Goal: Task Accomplishment & Management: Use online tool/utility

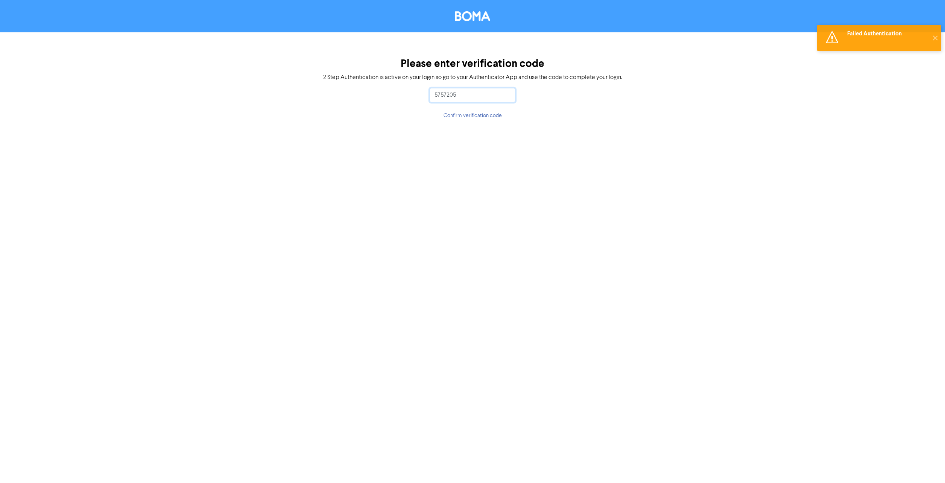
drag, startPoint x: 491, startPoint y: 96, endPoint x: 421, endPoint y: 96, distance: 69.6
click at [421, 96] on div "Please enter verification code 2 Step Authentication is active on your login so…" at bounding box center [472, 88] width 945 height 113
type input "757205"
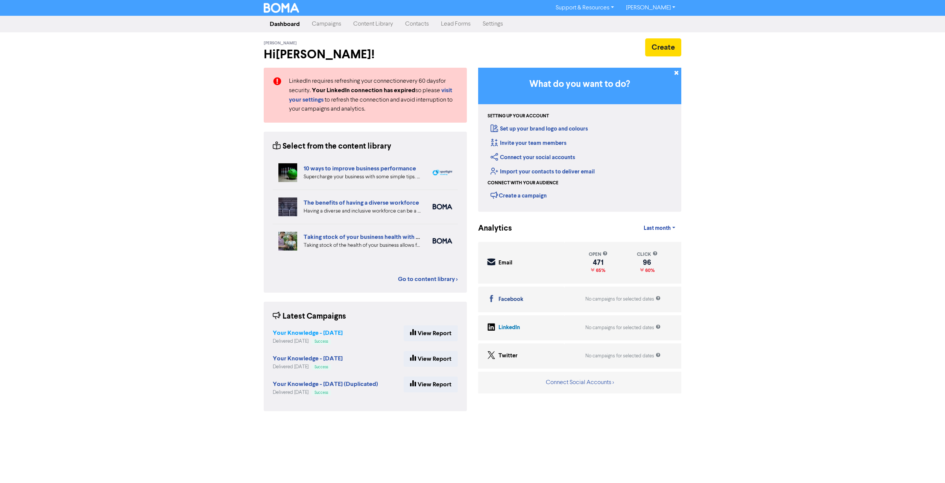
click at [341, 332] on strong "Your Knowledge - [DATE]" at bounding box center [308, 333] width 70 height 8
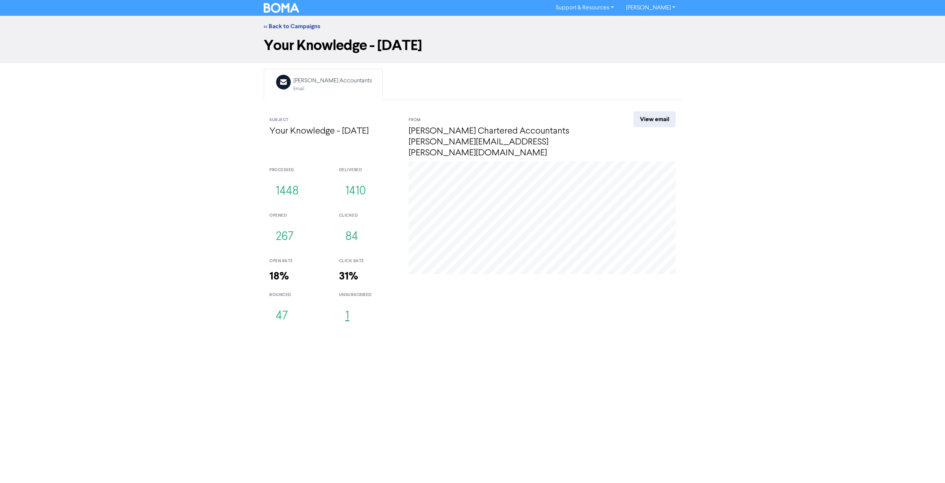
click at [349, 304] on button "1" at bounding box center [347, 316] width 17 height 25
click at [654, 122] on link "View email" at bounding box center [655, 119] width 42 height 16
click at [289, 24] on link "<< Back to Campaigns" at bounding box center [292, 27] width 56 height 8
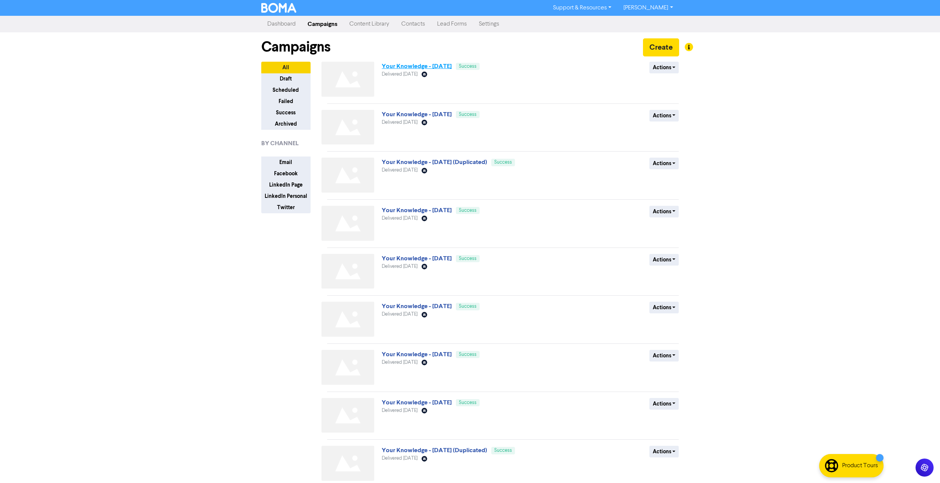
click at [402, 67] on link "Your Knowledge - [DATE]" at bounding box center [417, 66] width 70 height 8
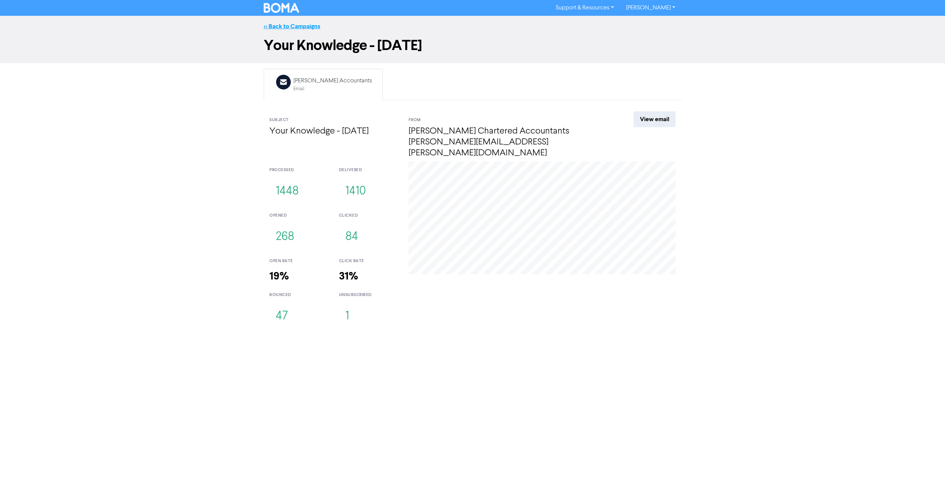
click at [295, 28] on link "<< Back to Campaigns" at bounding box center [292, 27] width 56 height 8
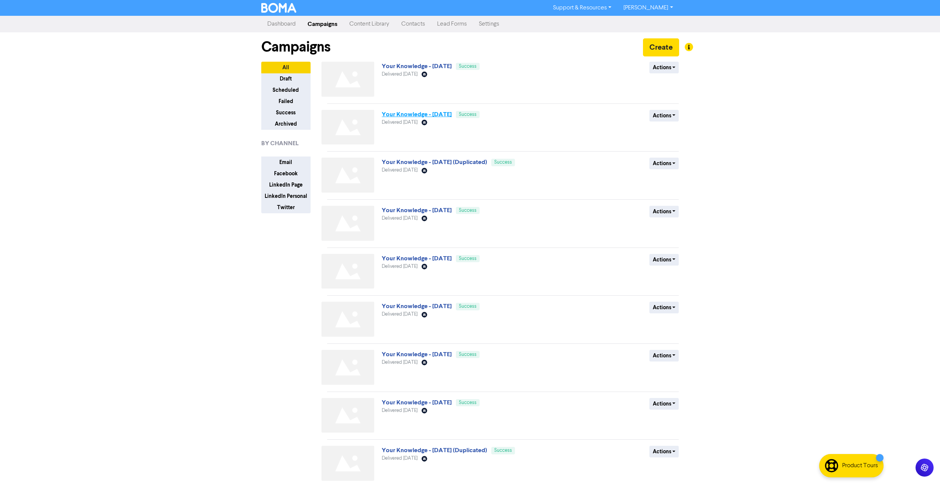
click at [439, 114] on link "Your Knowledge - [DATE]" at bounding box center [417, 115] width 70 height 8
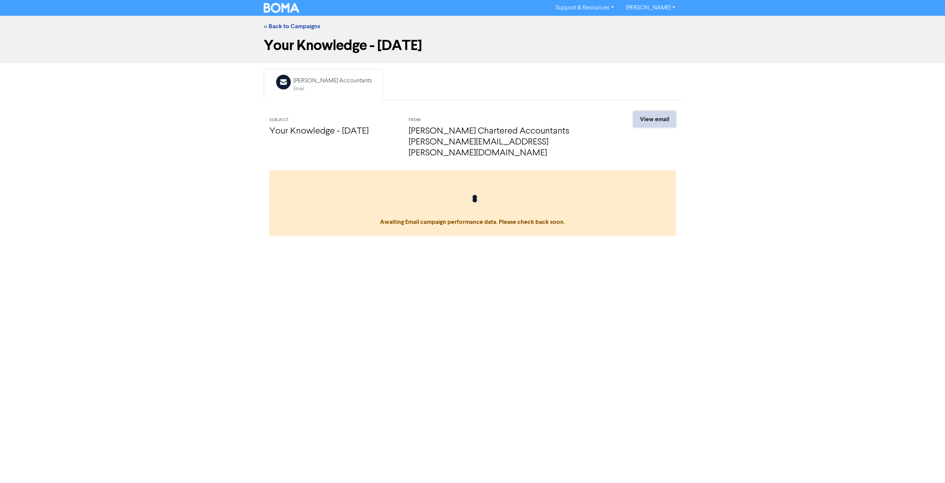
click at [648, 118] on link "View email" at bounding box center [655, 119] width 42 height 16
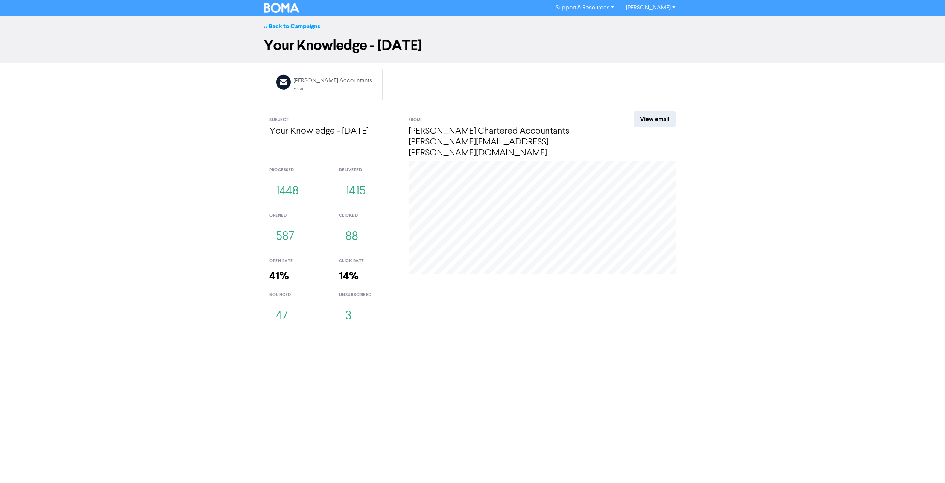
click at [292, 26] on link "<< Back to Campaigns" at bounding box center [292, 27] width 56 height 8
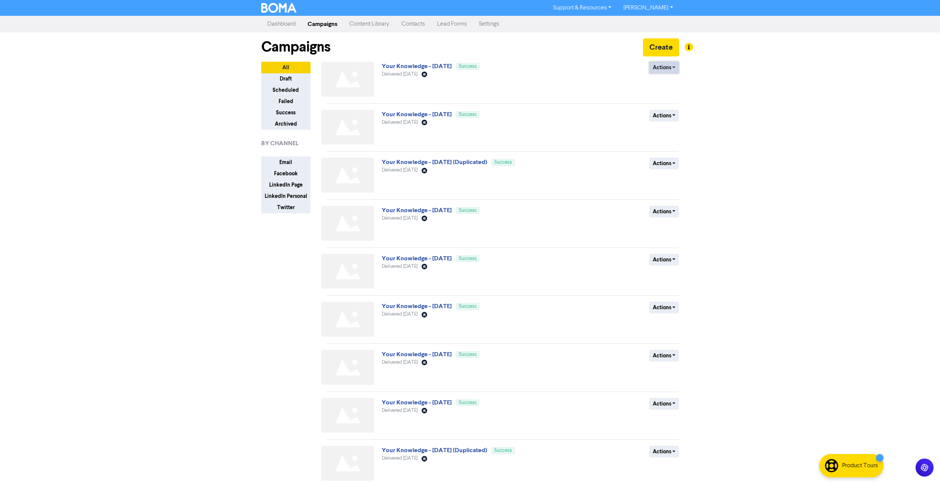
click at [676, 68] on button "Actions" at bounding box center [664, 68] width 30 height 12
click at [433, 63] on link "Your Knowledge - [DATE]" at bounding box center [417, 66] width 70 height 8
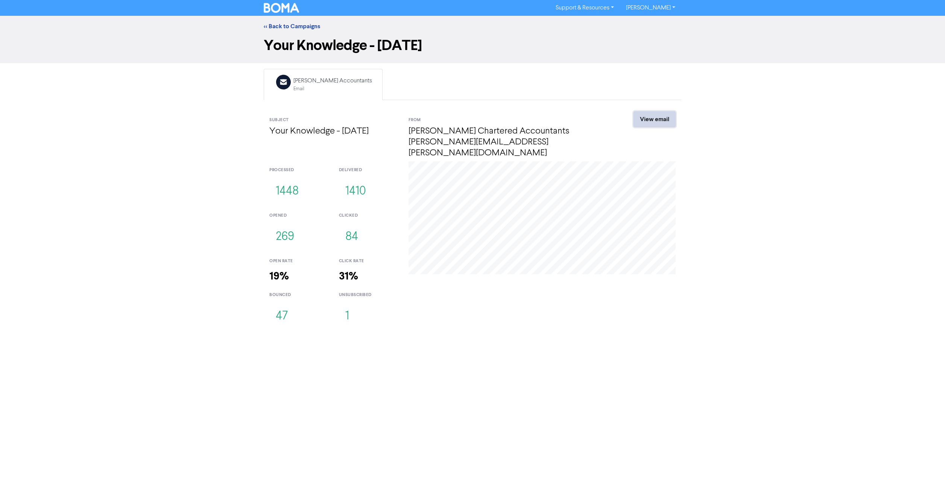
click at [648, 118] on link "View email" at bounding box center [655, 119] width 42 height 16
click at [312, 26] on link "<< Back to Campaigns" at bounding box center [292, 27] width 56 height 8
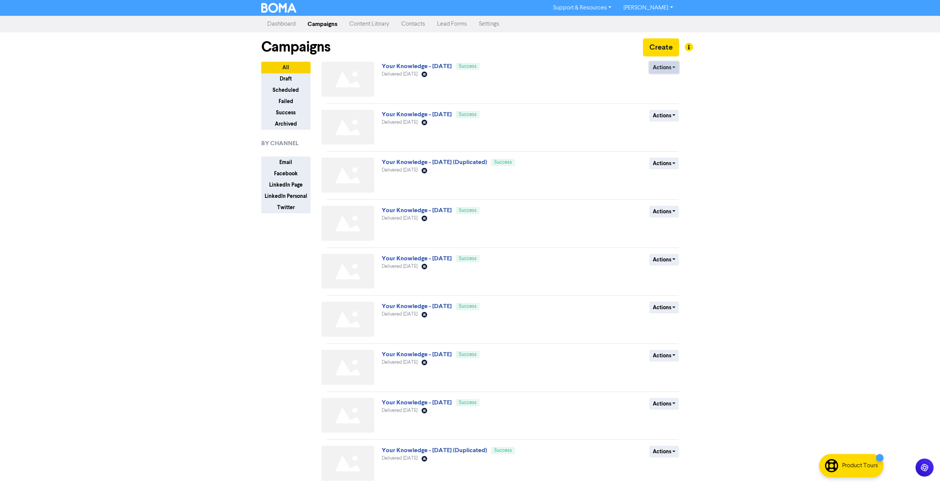
click at [671, 71] on button "Actions" at bounding box center [664, 68] width 30 height 12
click at [436, 67] on link "Your Knowledge - [DATE]" at bounding box center [417, 66] width 70 height 8
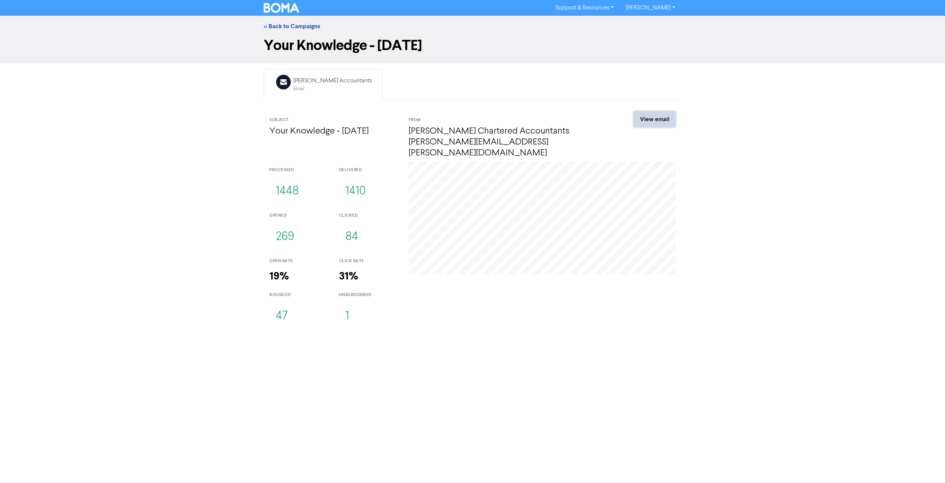
click at [669, 120] on link "View email" at bounding box center [655, 119] width 42 height 16
click at [272, 25] on link "<< Back to Campaigns" at bounding box center [292, 27] width 56 height 8
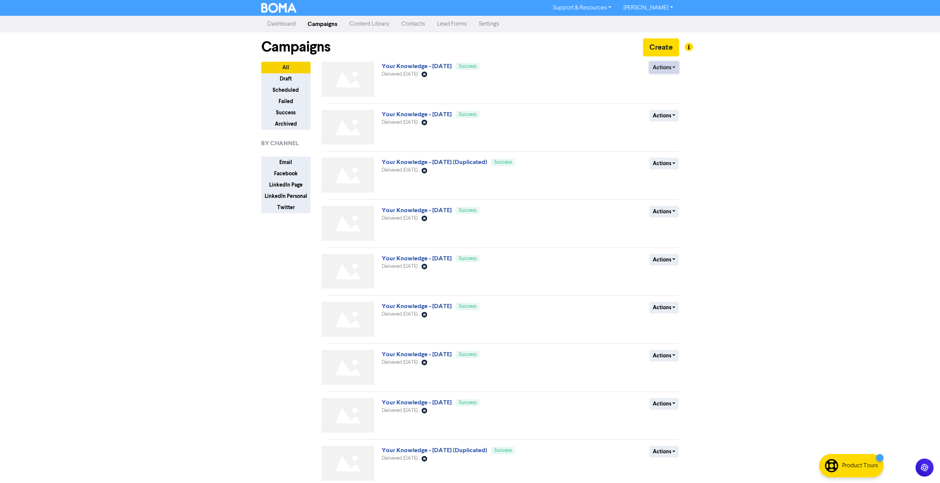
click at [676, 66] on button "Actions" at bounding box center [664, 68] width 30 height 12
click at [493, 24] on link "Settings" at bounding box center [489, 24] width 32 height 15
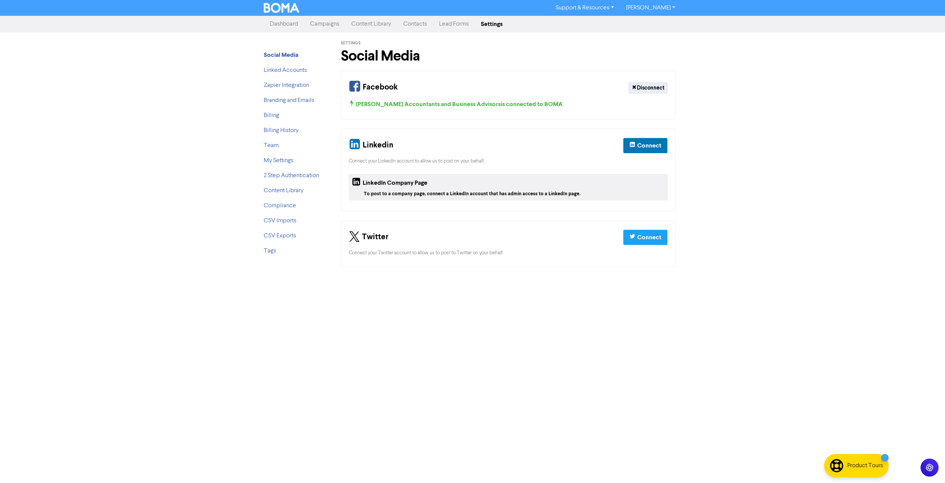
click at [317, 22] on link "Campaigns" at bounding box center [324, 24] width 41 height 15
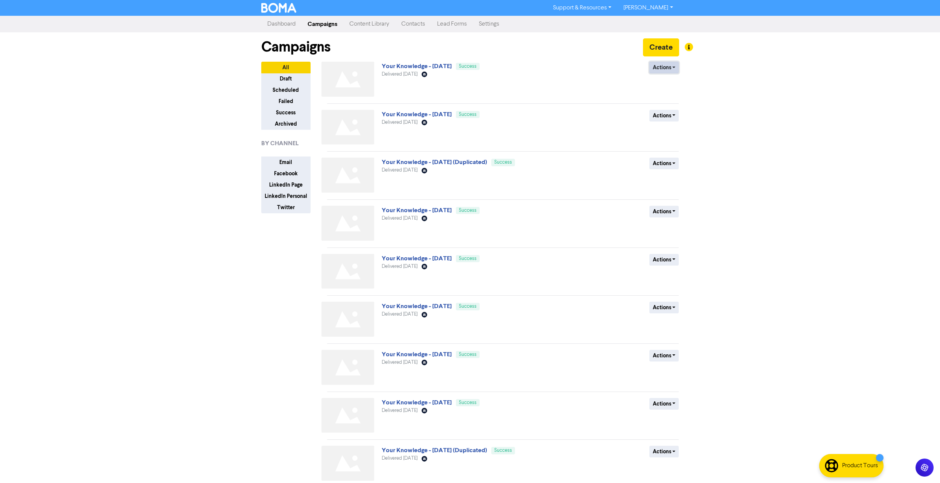
click at [671, 65] on button "Actions" at bounding box center [664, 68] width 30 height 12
click at [674, 85] on button "Duplicate" at bounding box center [678, 84] width 59 height 12
click at [432, 66] on link "Your Knowledge - [DATE] (Duplicated)" at bounding box center [434, 66] width 105 height 8
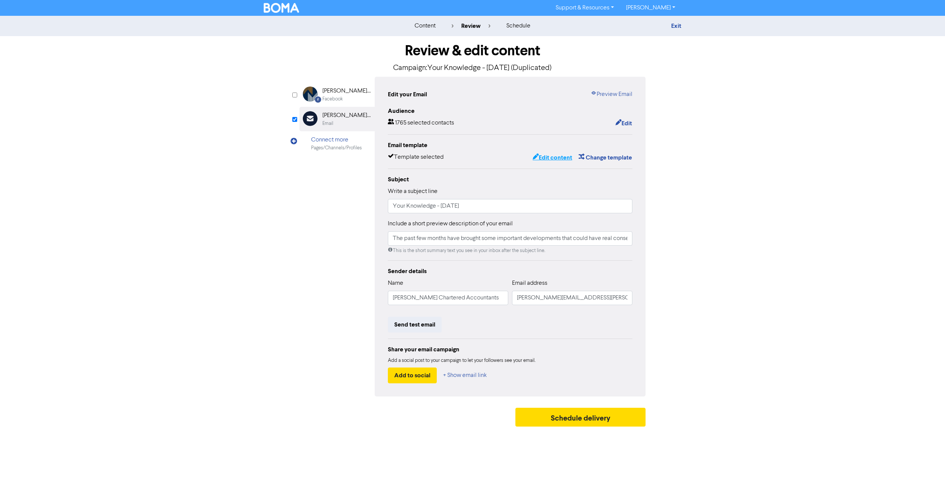
click at [557, 160] on button "Edit content" at bounding box center [552, 158] width 40 height 10
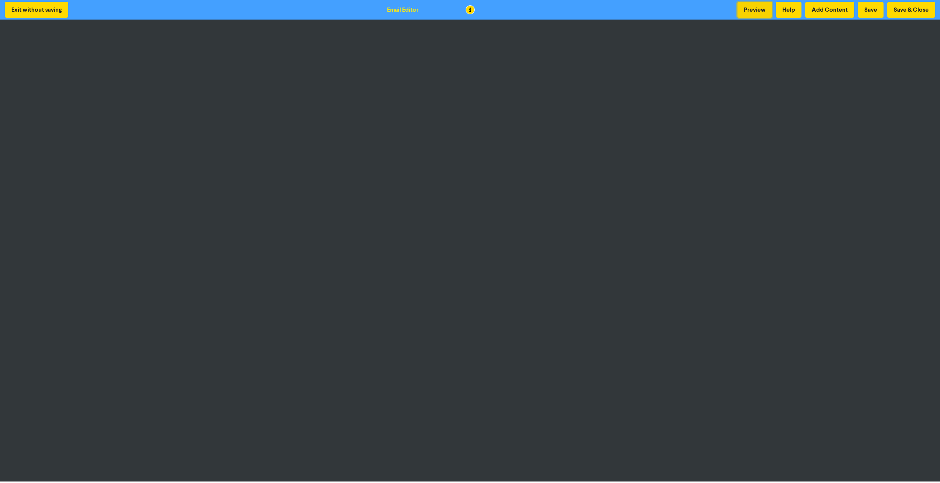
click at [747, 8] on button "Preview" at bounding box center [754, 10] width 35 height 16
click at [44, 14] on button "Exit without saving" at bounding box center [36, 10] width 63 height 16
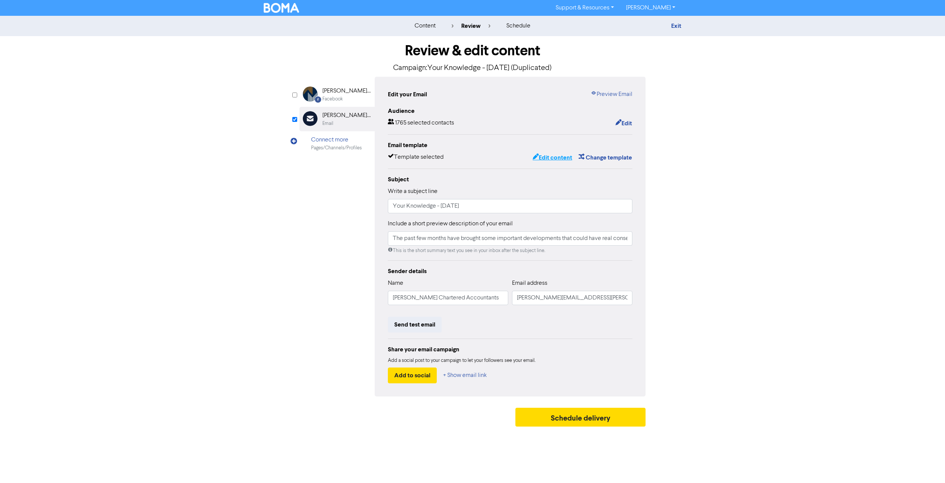
click at [545, 159] on button "Edit content" at bounding box center [552, 158] width 40 height 10
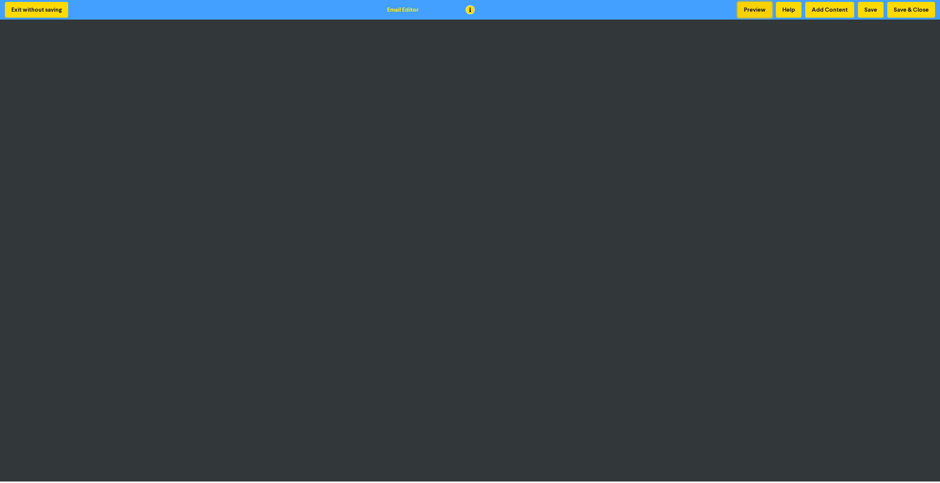
click at [755, 9] on button "Preview" at bounding box center [754, 10] width 35 height 16
click at [874, 16] on button "Save" at bounding box center [871, 10] width 26 height 16
click at [899, 9] on button "Save & Close" at bounding box center [911, 10] width 48 height 16
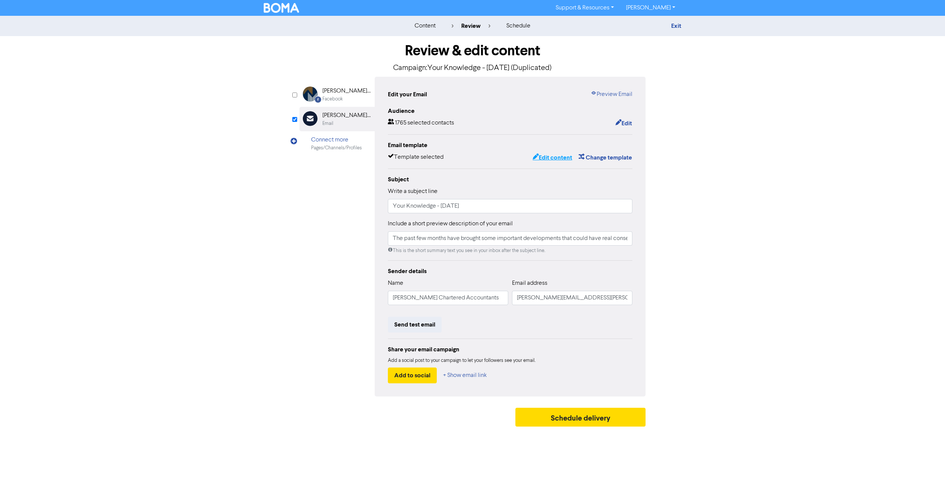
click at [541, 156] on button "Edit content" at bounding box center [552, 158] width 40 height 10
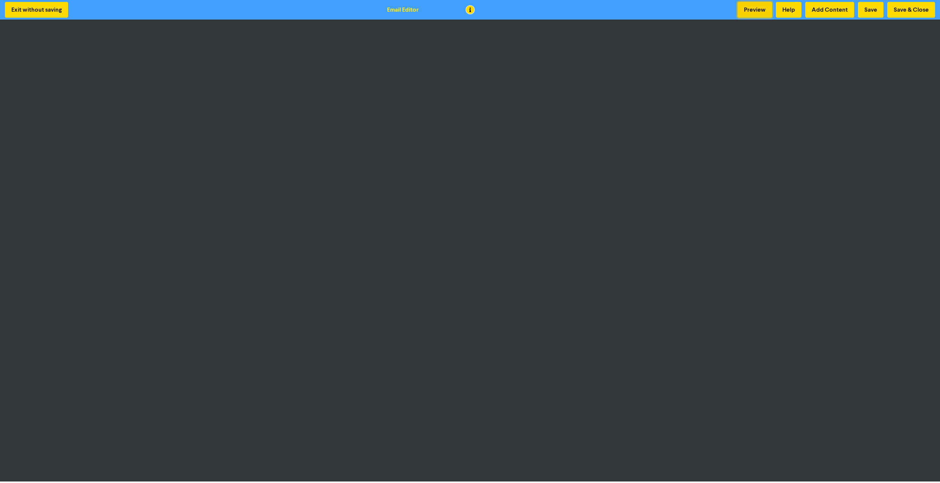
click at [758, 11] on button "Preview" at bounding box center [754, 10] width 35 height 16
click at [902, 7] on button "Save & Close" at bounding box center [911, 10] width 48 height 16
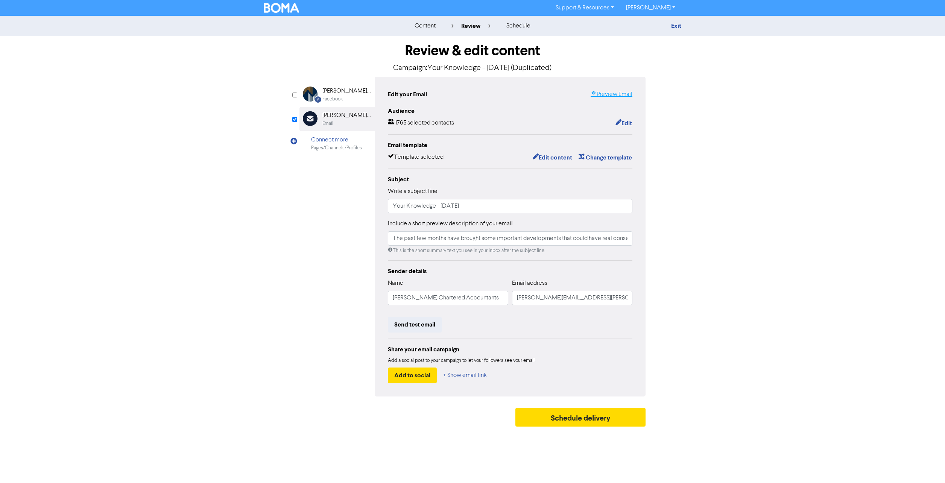
click at [618, 95] on link "Preview Email" at bounding box center [612, 94] width 42 height 9
click at [409, 328] on button "Send test email" at bounding box center [415, 325] width 54 height 16
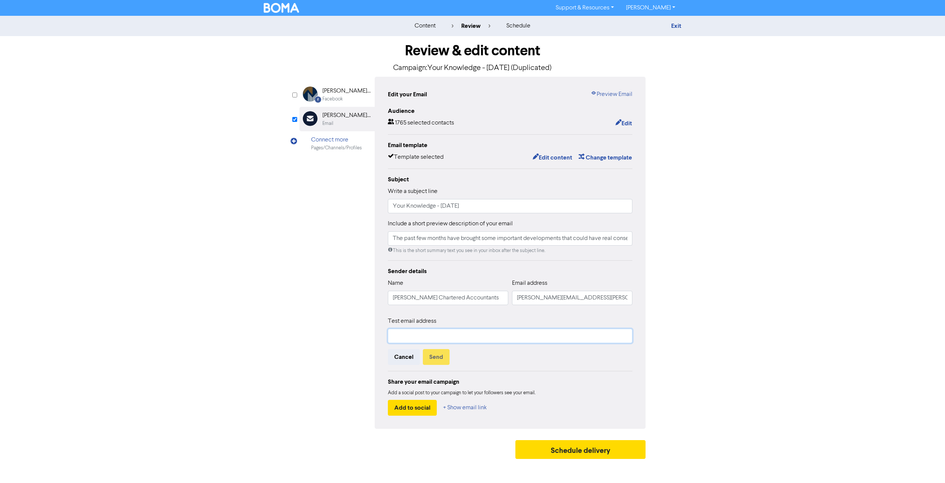
click at [411, 336] on input "text" at bounding box center [510, 336] width 245 height 14
type input "[EMAIL_ADDRESS][DOMAIN_NAME]"
click at [443, 356] on button "Send" at bounding box center [436, 357] width 27 height 16
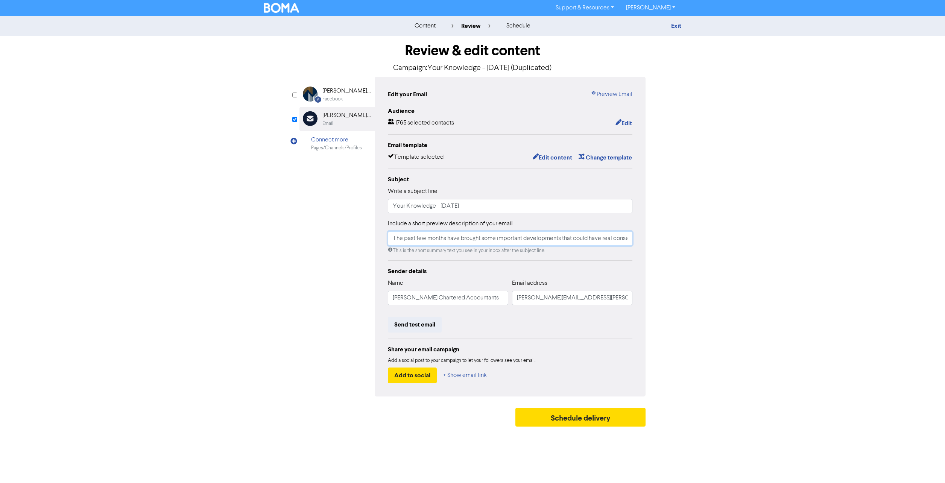
click at [521, 235] on input "The past few months have brought some important developments that could have re…" at bounding box center [510, 238] width 245 height 14
click at [593, 420] on button "Schedule delivery" at bounding box center [581, 417] width 130 height 19
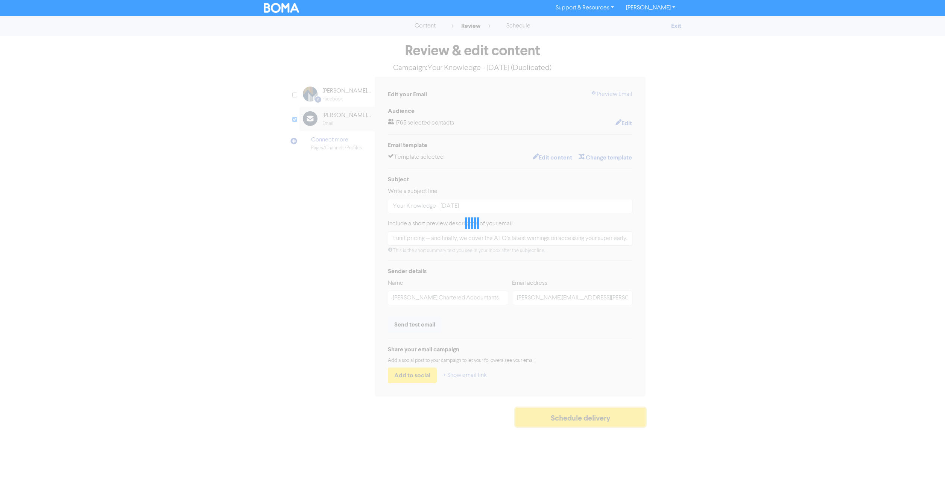
scroll to position [0, 0]
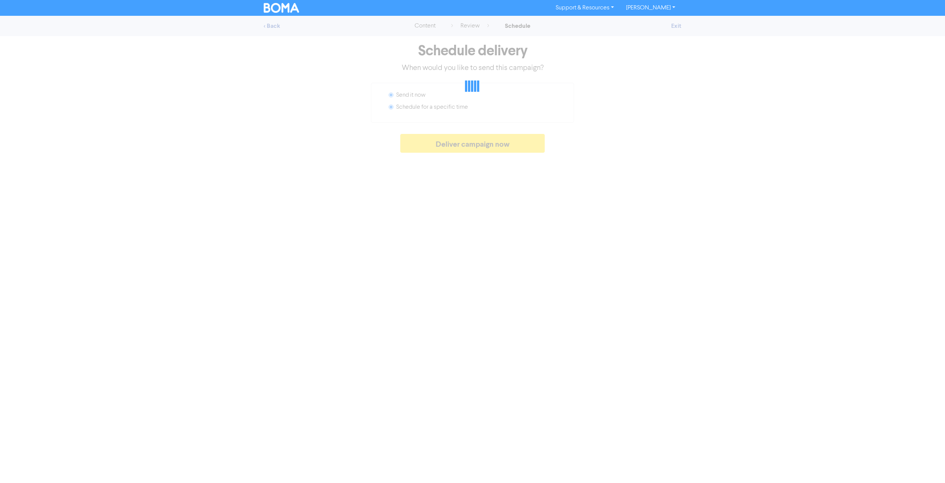
radio input "false"
radio input "true"
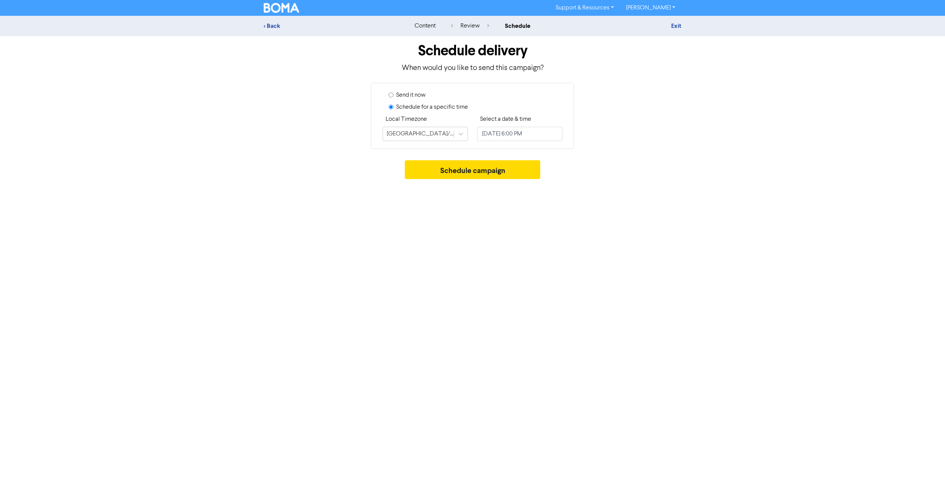
click at [389, 94] on input "Send it now" at bounding box center [391, 95] width 5 height 5
radio input "true"
radio input "false"
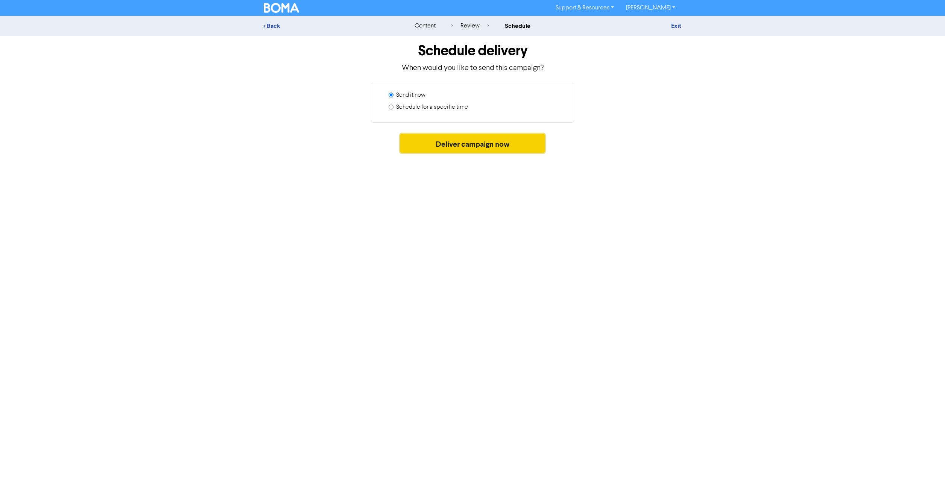
click at [471, 143] on button "Deliver campaign now" at bounding box center [472, 143] width 145 height 19
